Goal: Task Accomplishment & Management: Complete application form

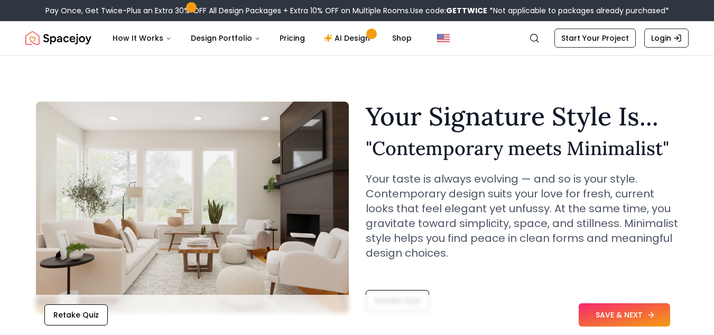
click at [631, 312] on button "SAVE & NEXT" at bounding box center [624, 314] width 91 height 23
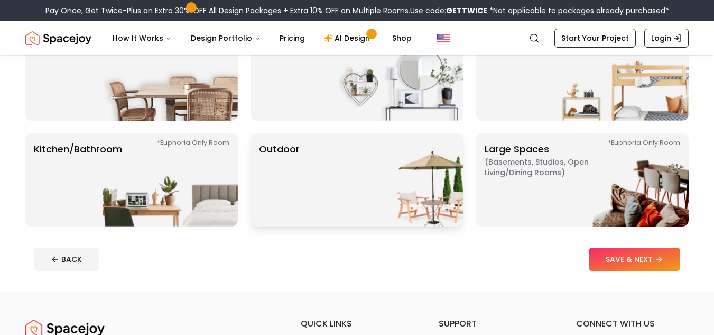
scroll to position [223, 0]
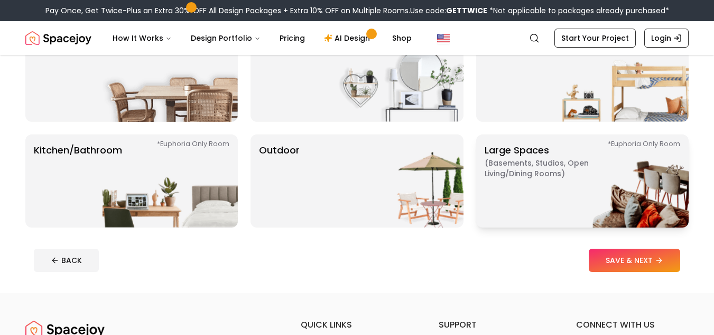
click at [514, 189] on p "Large Spaces ( Basements, Studios, Open living/dining rooms ) *Euphoria Only Ro…" at bounding box center [551, 181] width 132 height 76
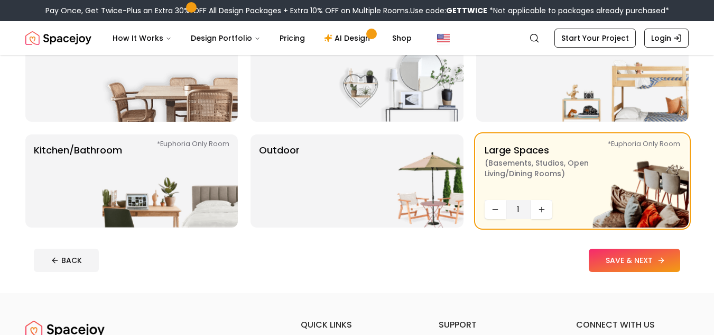
click at [615, 265] on button "SAVE & NEXT" at bounding box center [634, 259] width 91 height 23
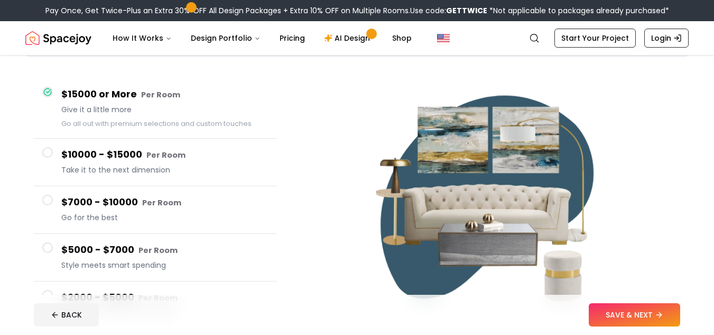
scroll to position [70, 0]
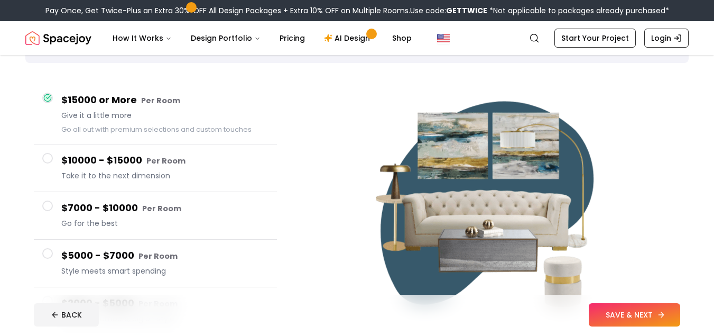
click at [631, 317] on button "SAVE & NEXT" at bounding box center [634, 314] width 91 height 23
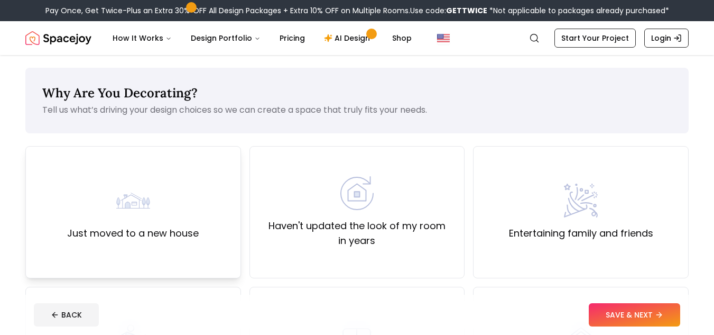
click at [171, 205] on div "Just moved to a new house" at bounding box center [133, 211] width 132 height 57
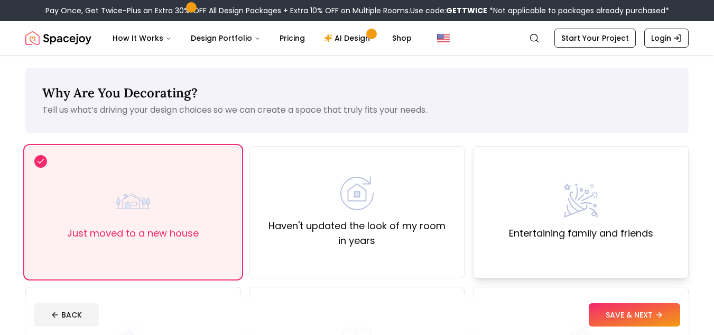
click at [594, 244] on div "Entertaining family and friends" at bounding box center [581, 212] width 216 height 132
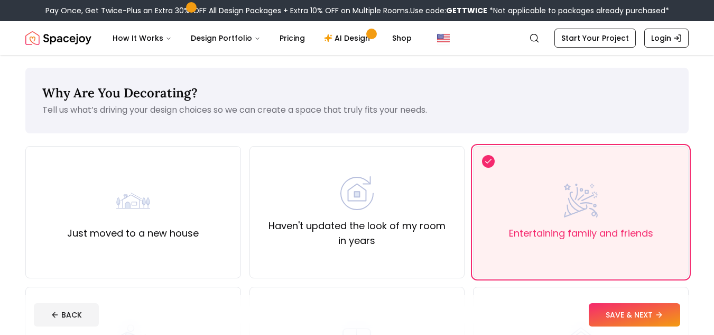
click at [591, 299] on footer "BACK SAVE & NEXT" at bounding box center [356, 314] width 663 height 40
click at [595, 308] on button "SAVE & NEXT" at bounding box center [634, 314] width 91 height 23
